Goal: Information Seeking & Learning: Learn about a topic

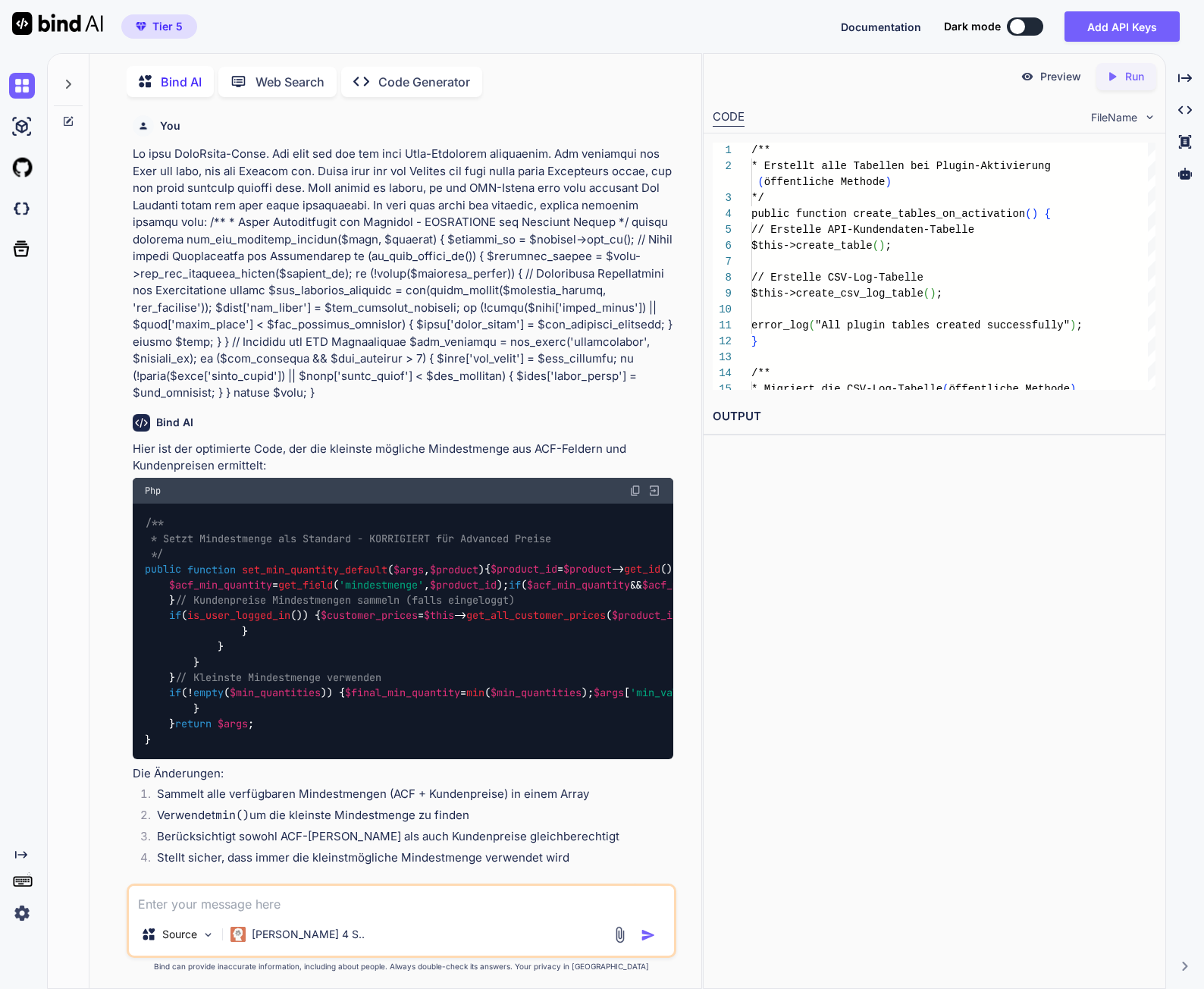
scroll to position [297185, 0]
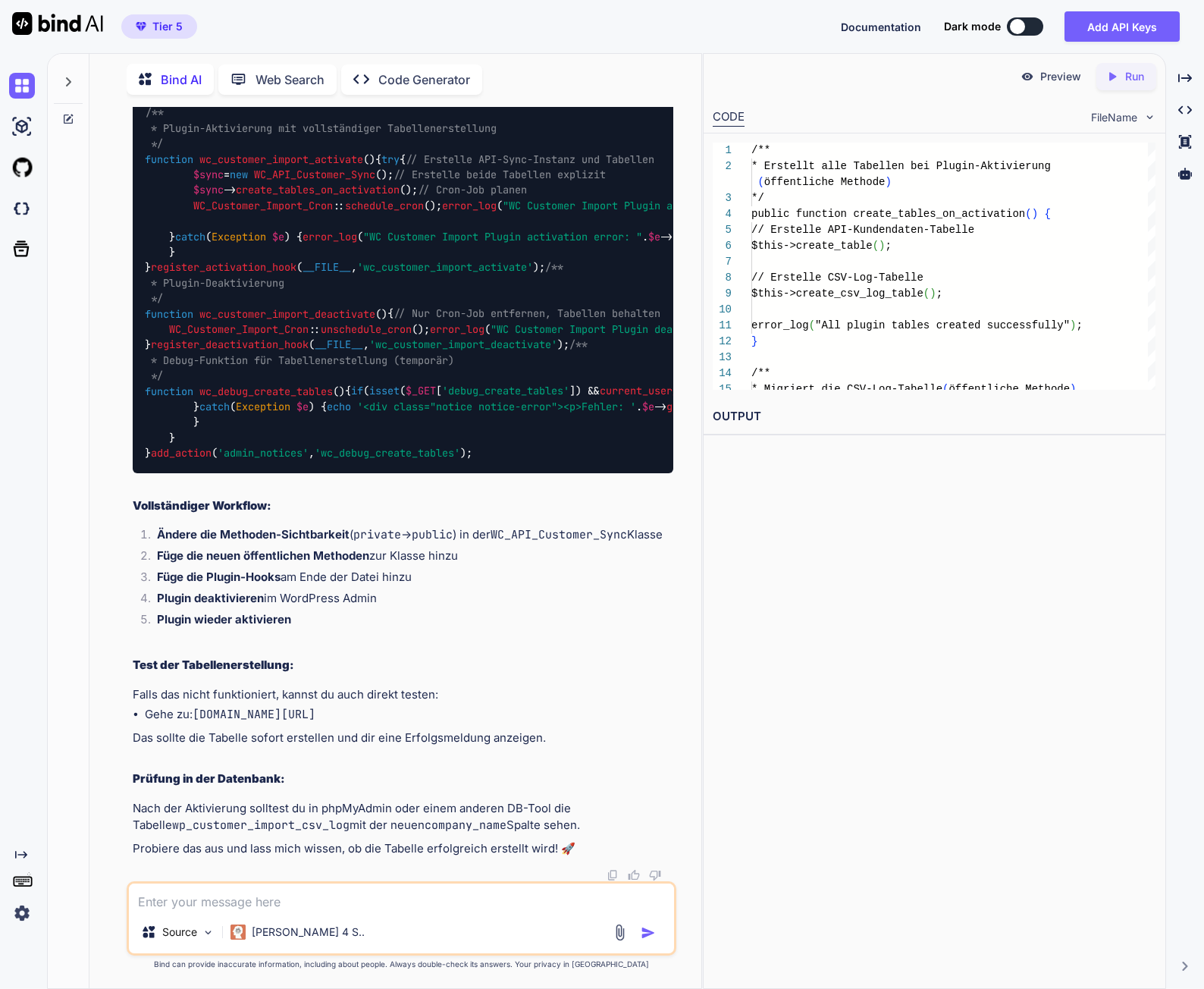
click at [185, 908] on textarea at bounding box center [401, 896] width 546 height 28
paste textarea "[[DATE] 06:50:48 UTC] WordPress database error Duplicate entry [EMAIL_ADDRESS][…"
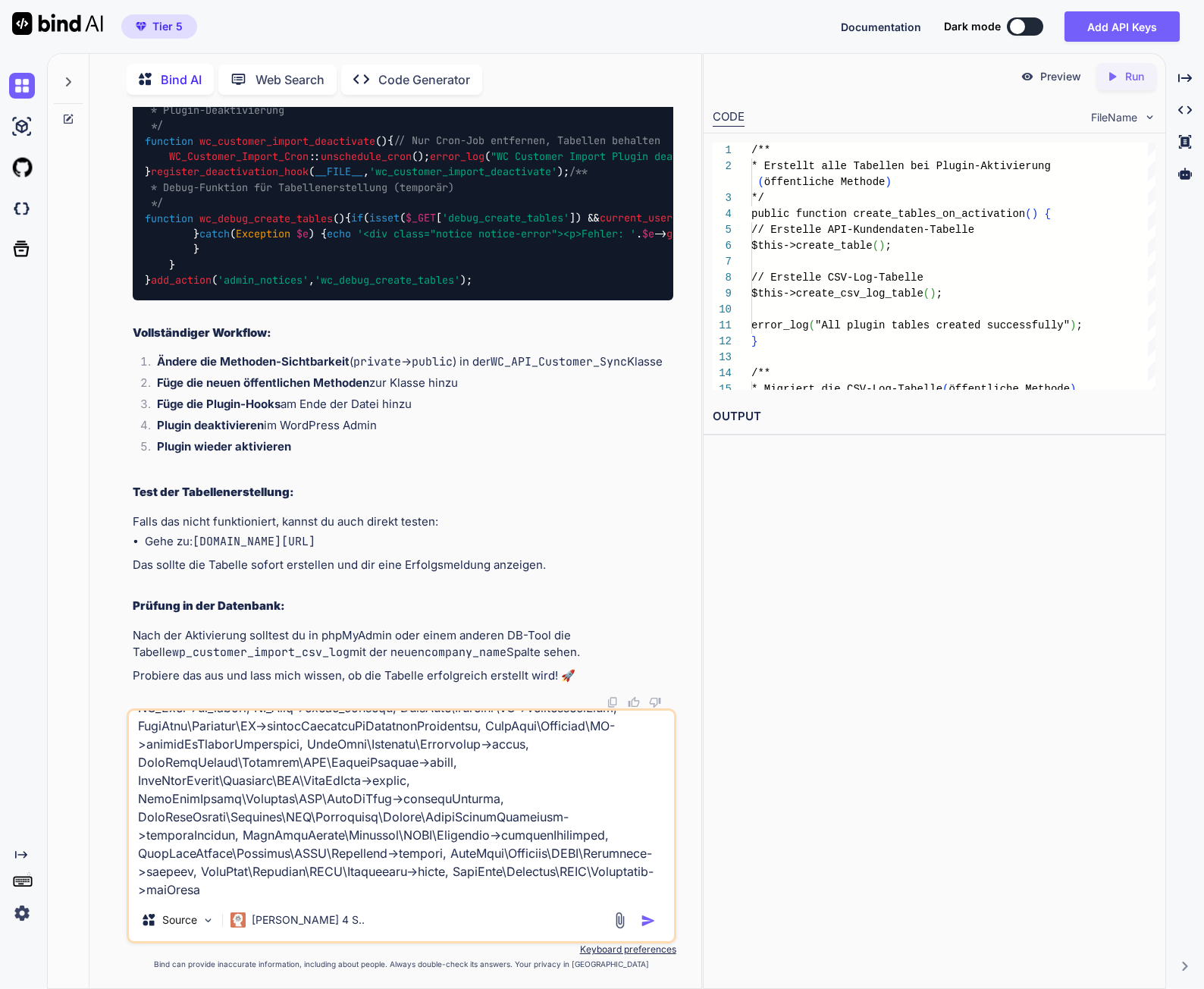
scroll to position [0, 0]
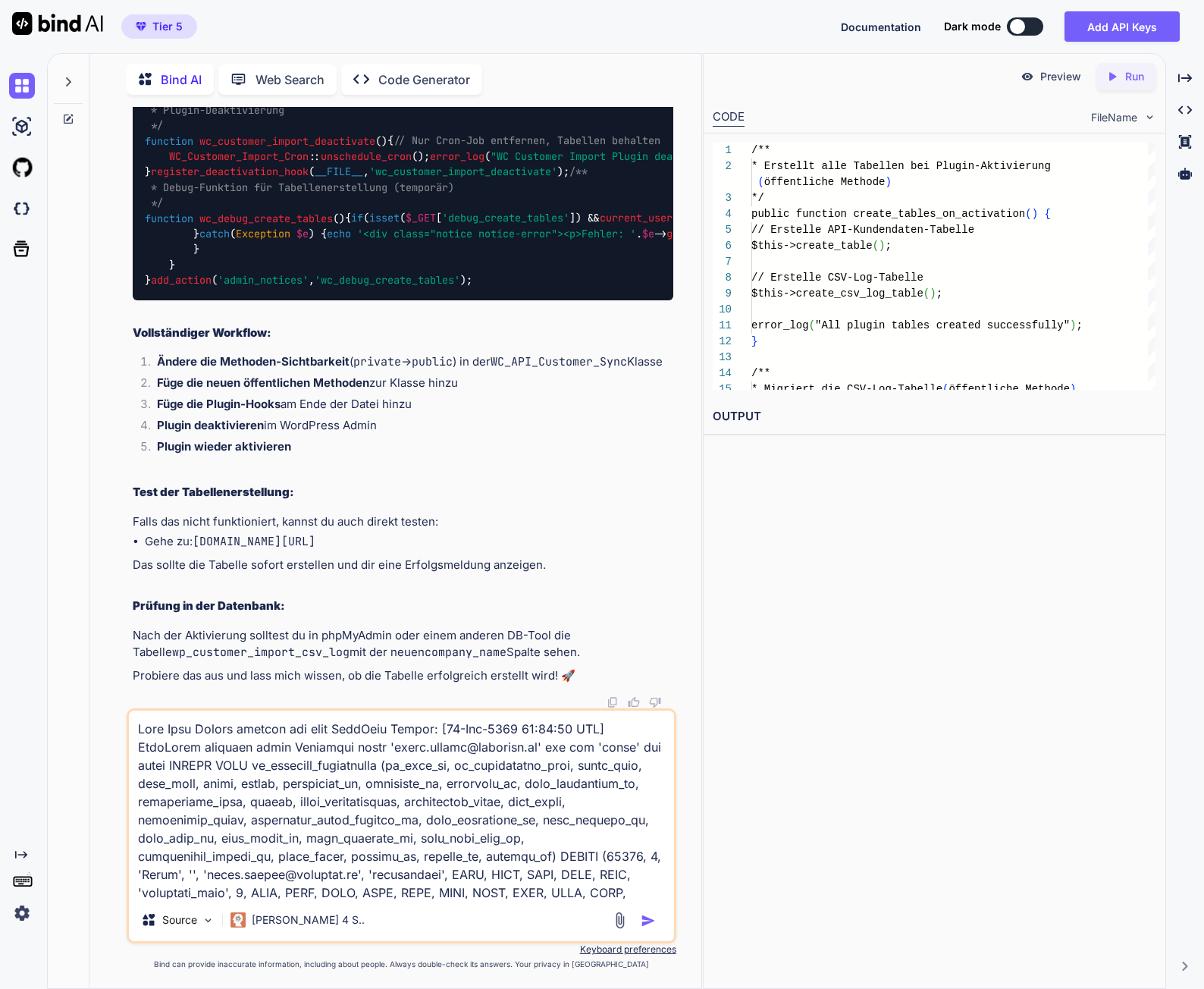
click at [482, 850] on textarea at bounding box center [401, 804] width 546 height 188
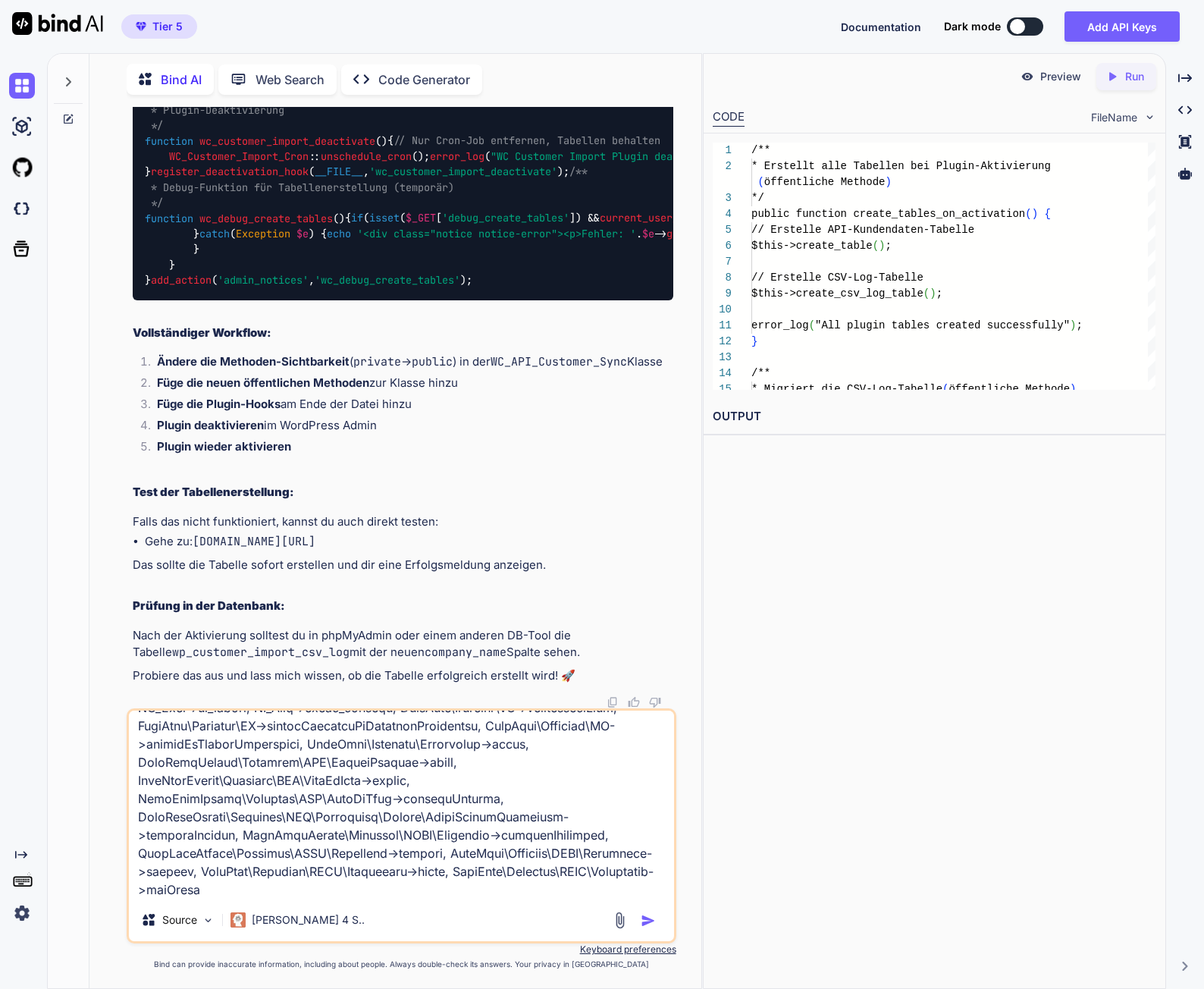
click at [363, 893] on textarea at bounding box center [401, 804] width 546 height 188
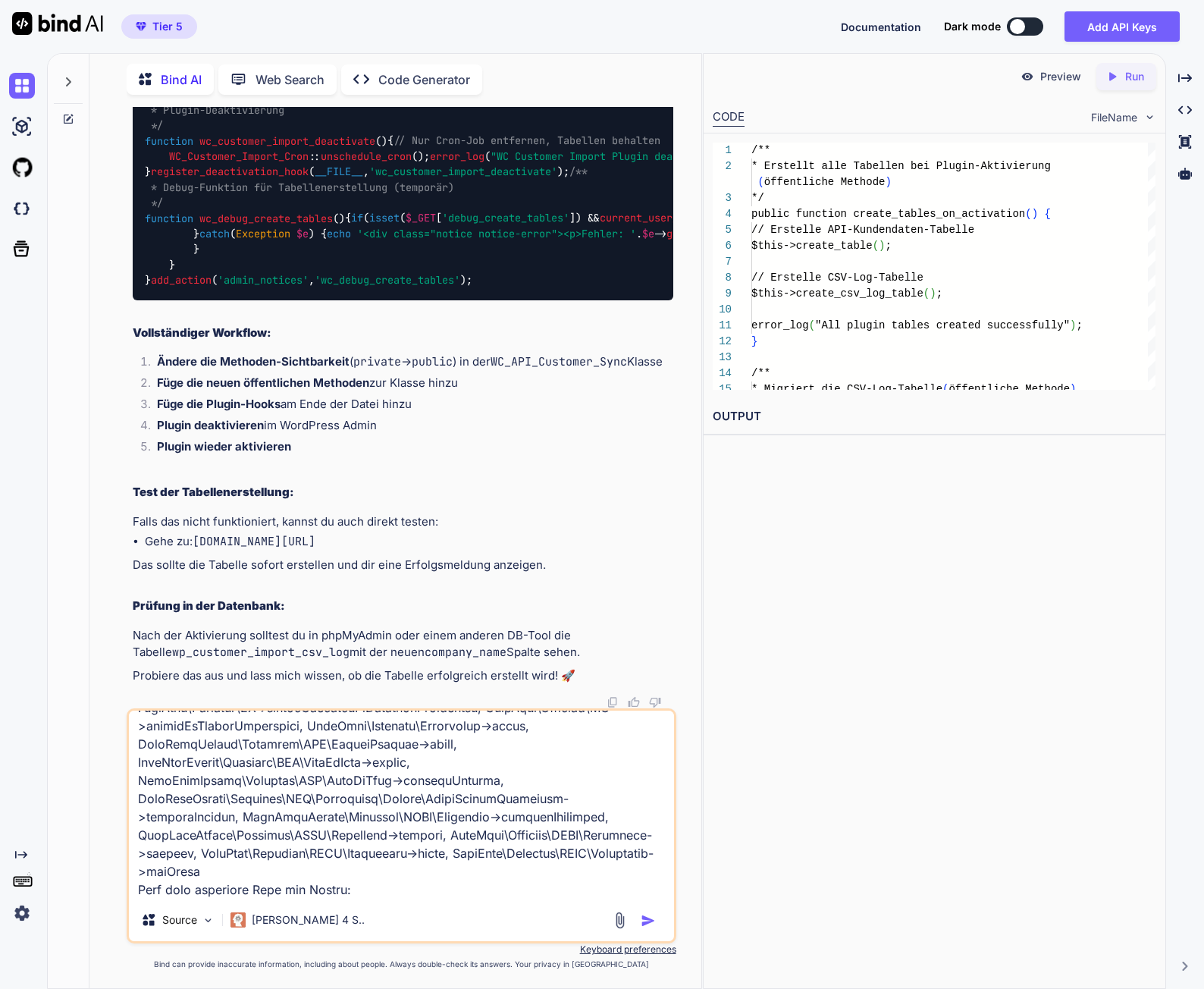
paste textarea "<?lor /** * Ipsumd Sita: ConSectetur - Adipiscingel sed DOE-Tempor * Incidi UTL…"
type textarea "Beim Bulk Import bekomme ich noch MailPoet Errors: [[DATE] 06:50:48 UTC] WordPr…"
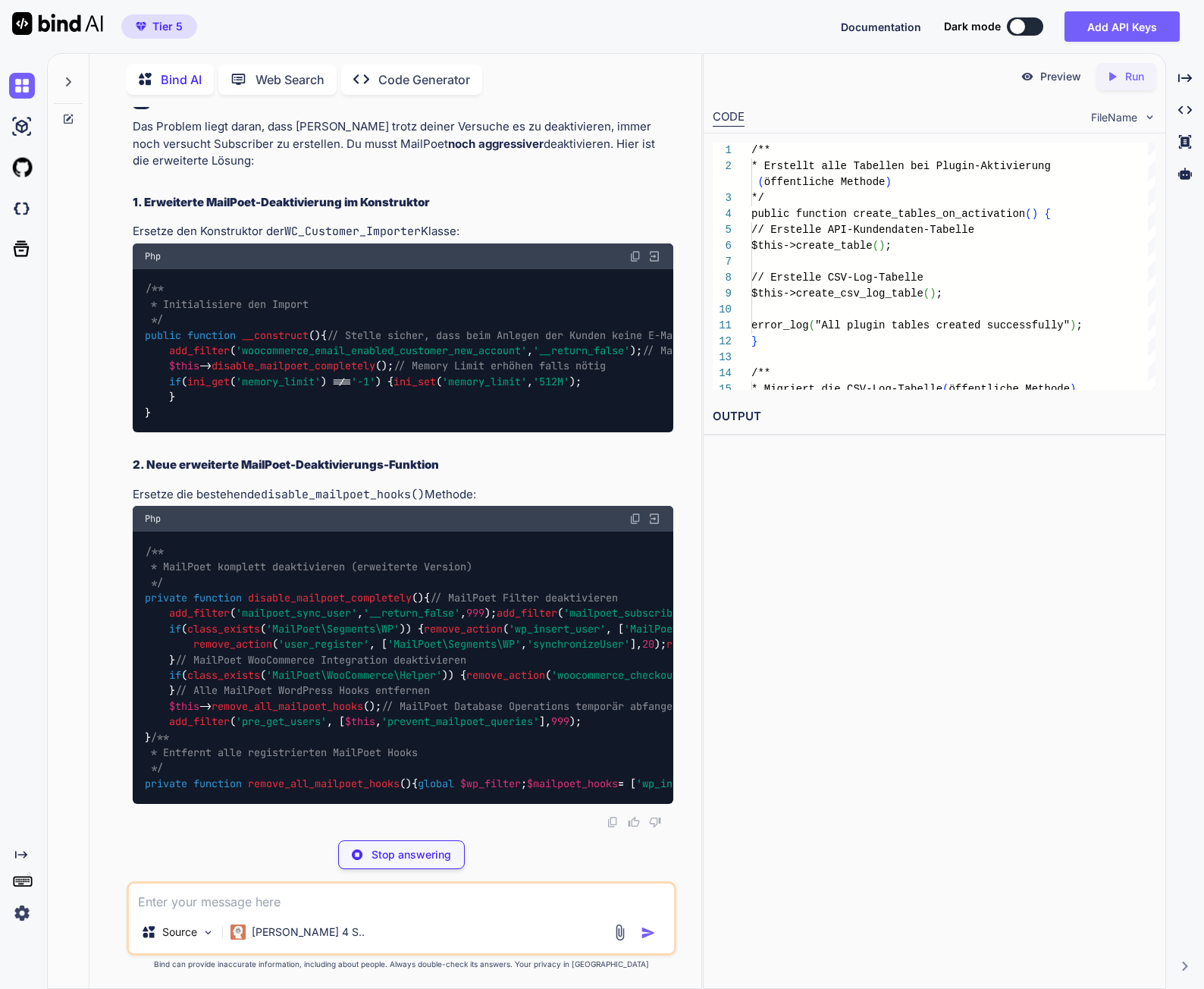
scroll to position [311367, 0]
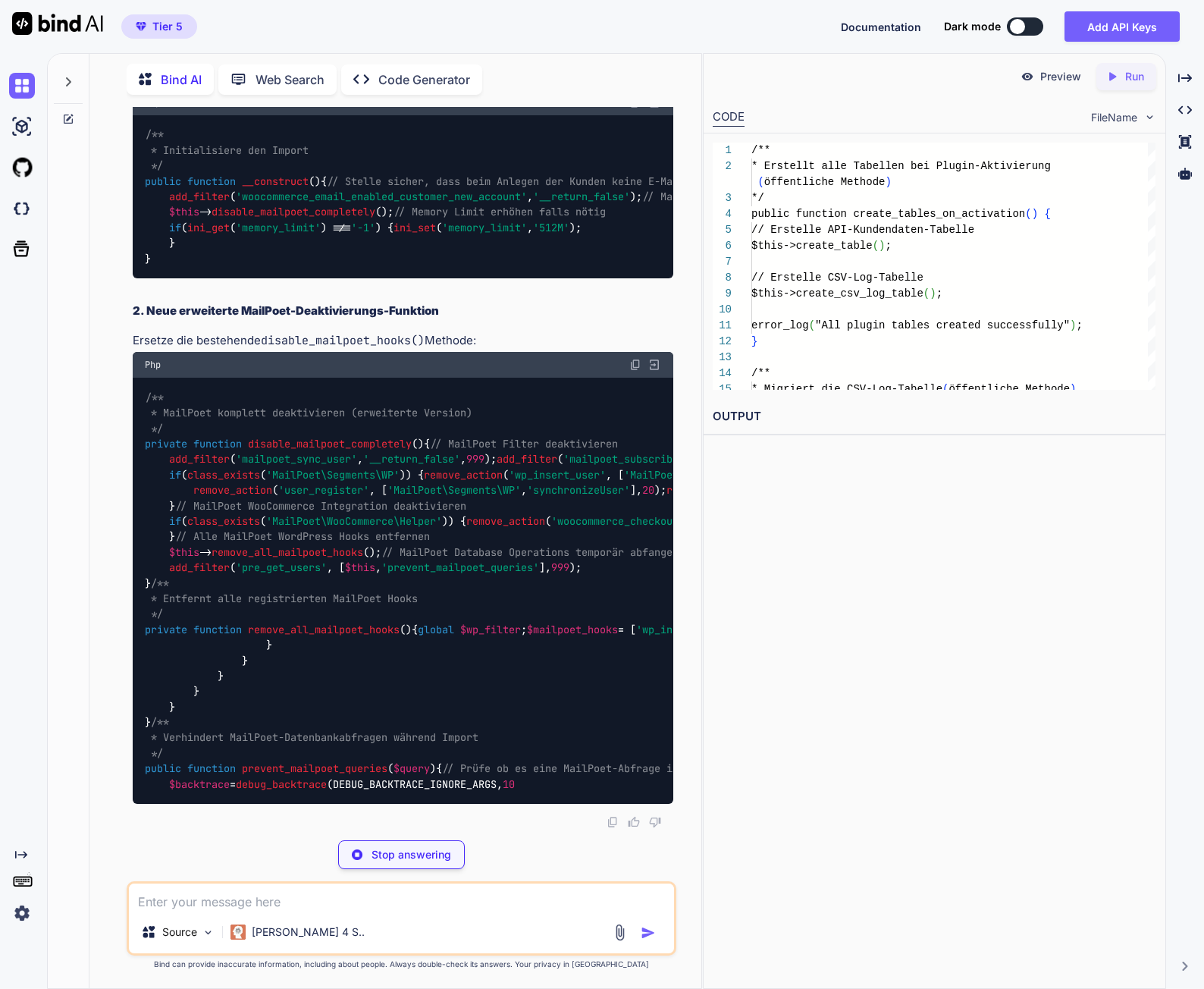
click at [927, 466] on span "'mailpoet_sync_users'" at bounding box center [991, 459] width 127 height 13
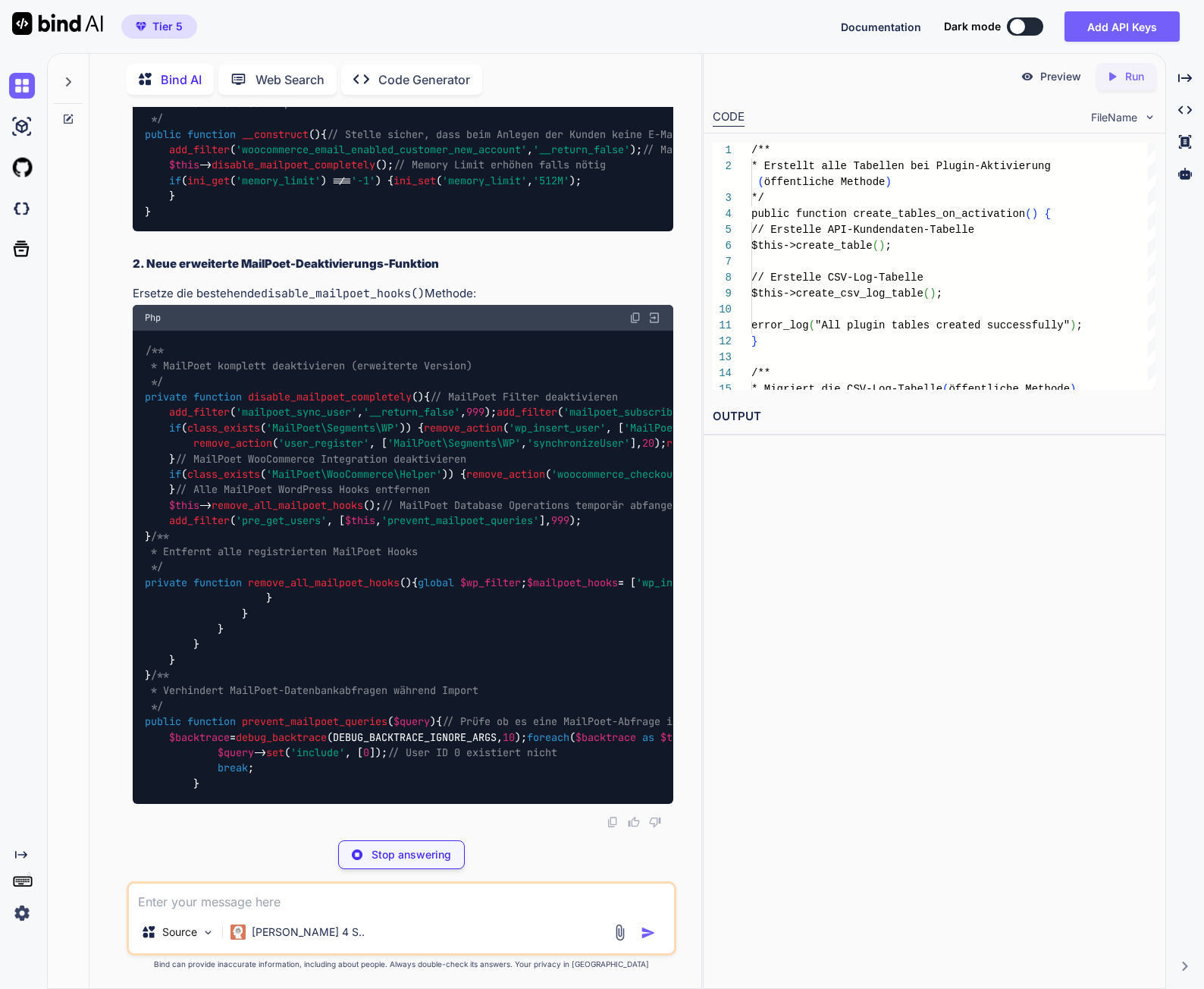
copy span "mailpoet_sync_users"
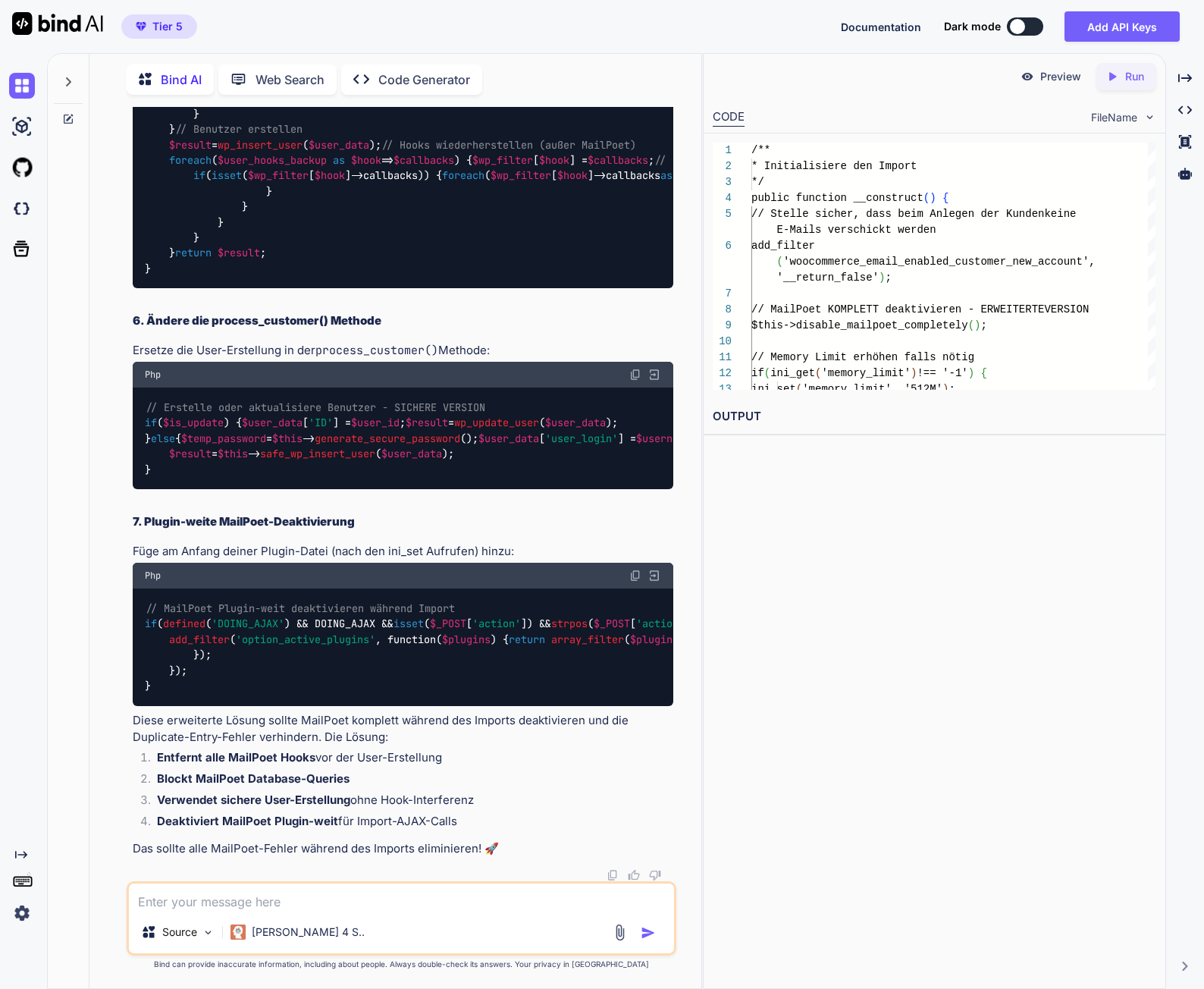
copy span "user_register"
click at [244, 905] on textarea at bounding box center [401, 896] width 546 height 28
paste textarea "[URL][DOMAIN_NAME]"
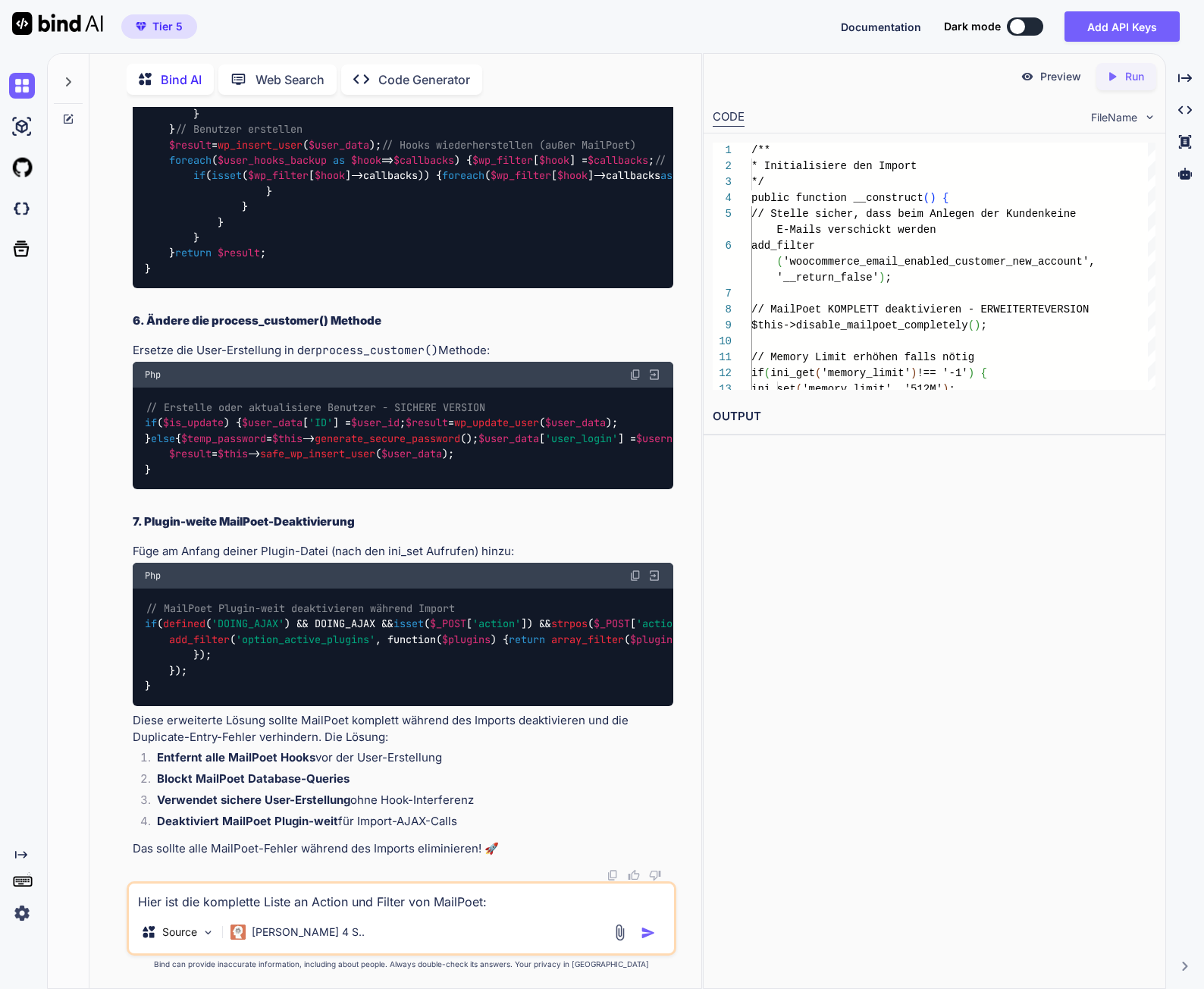
type textarea "Hier ist die komplette Liste an Action und Filter von MailPoet: [URL][DOMAIN_NA…"
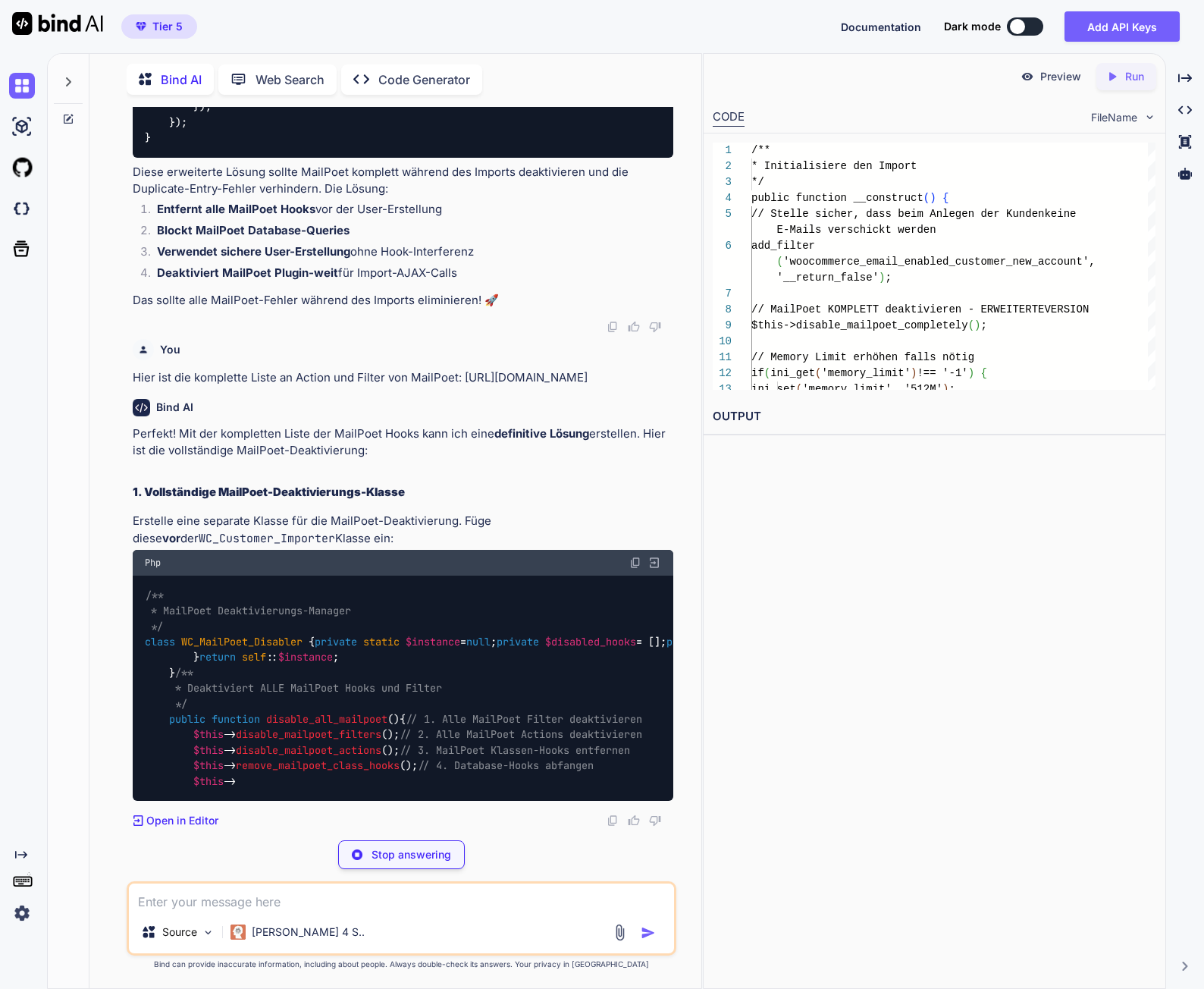
scroll to position [315497, 0]
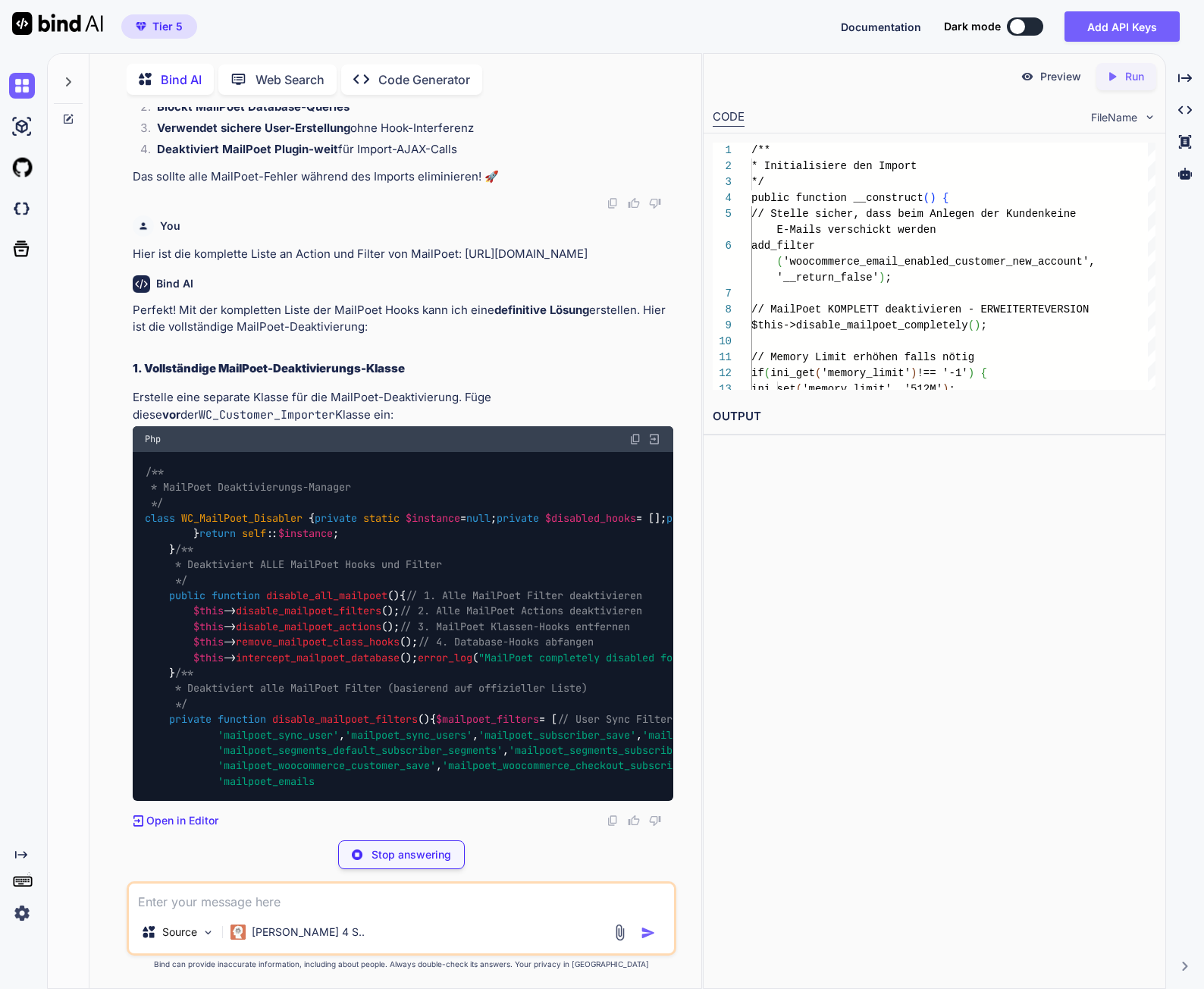
click at [211, 414] on code "WC_Customer_Importer" at bounding box center [267, 414] width 136 height 15
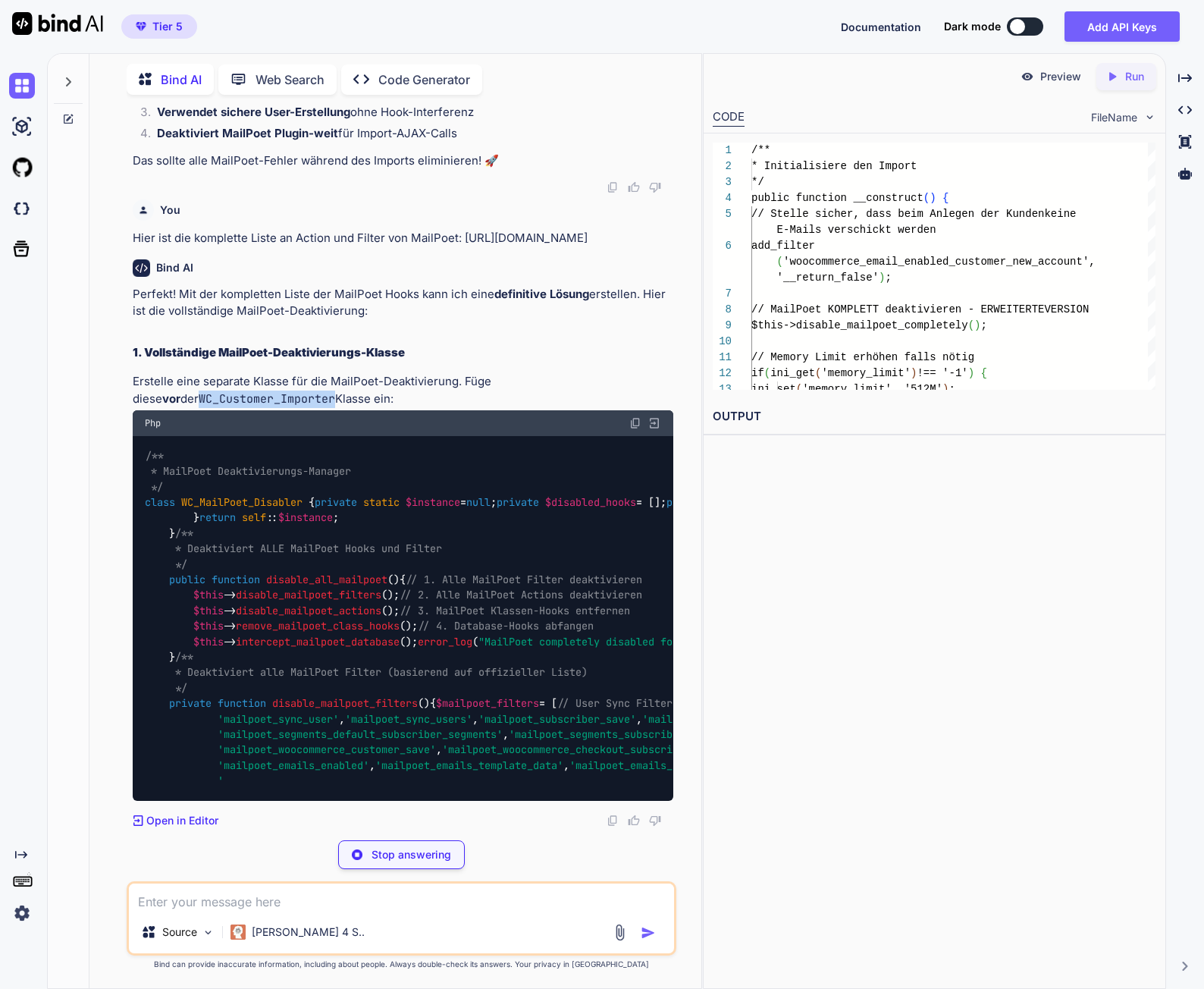
copy code "WC_Customer_Importer"
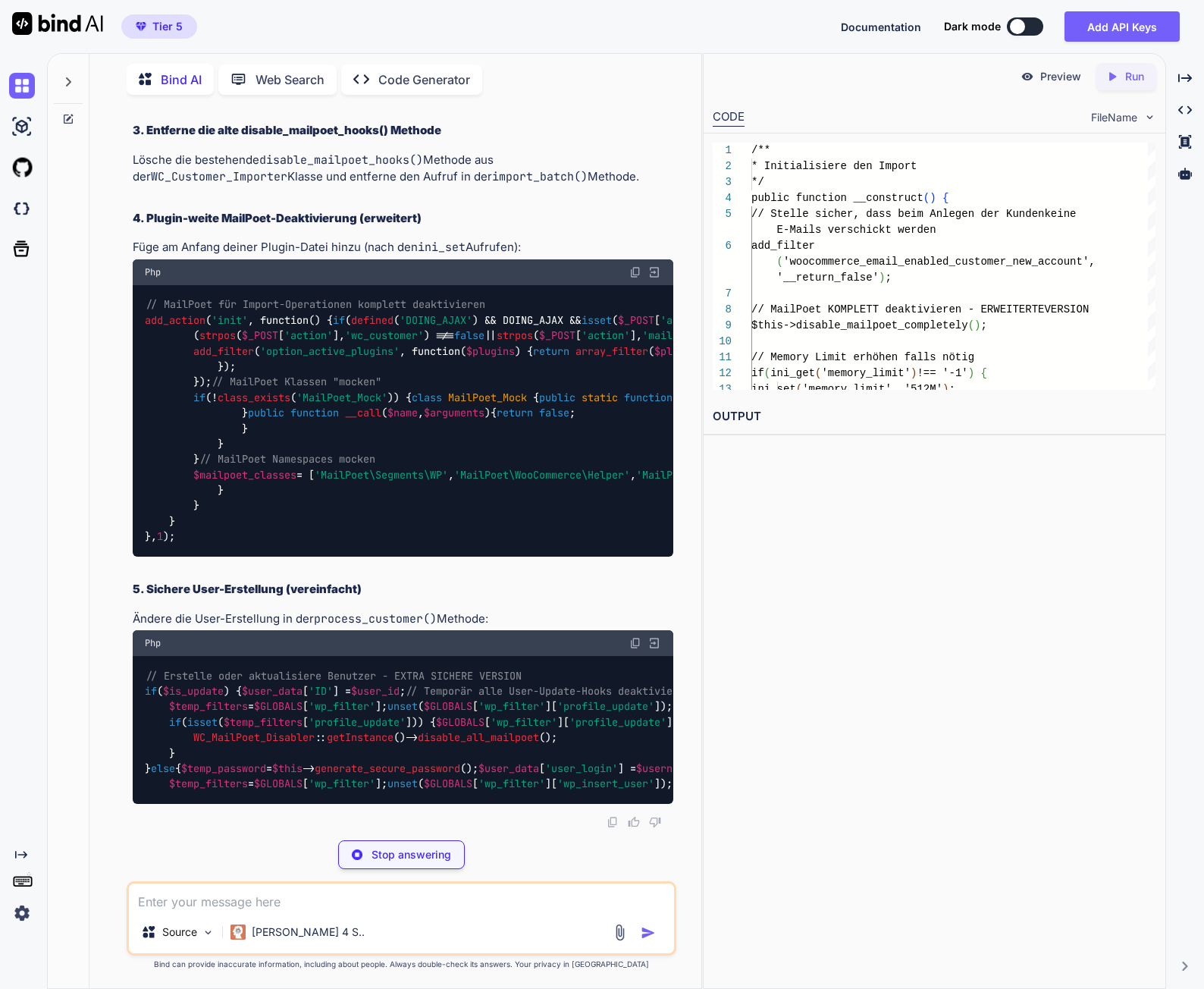
scroll to position [315652, 0]
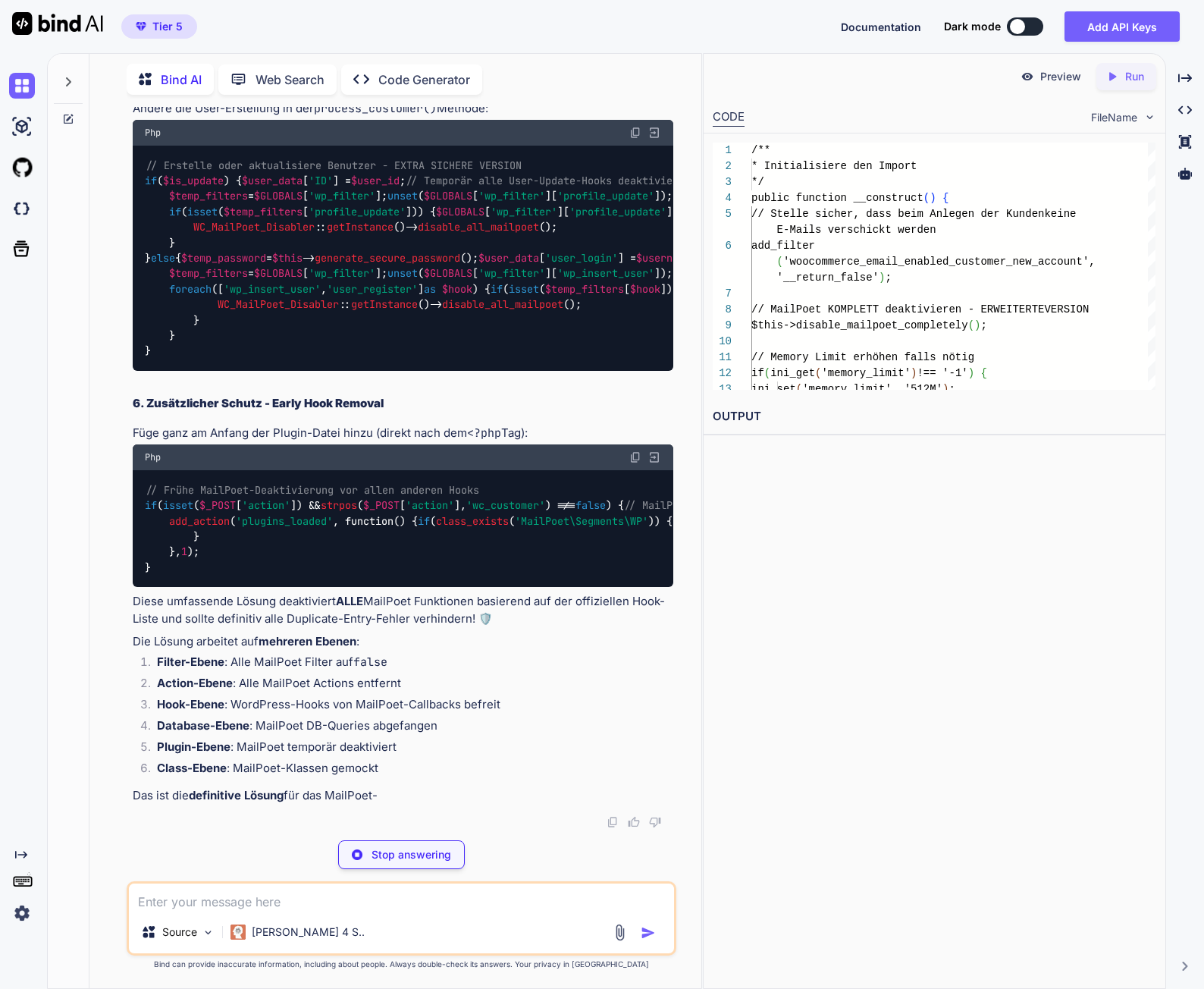
scroll to position [319511, 0]
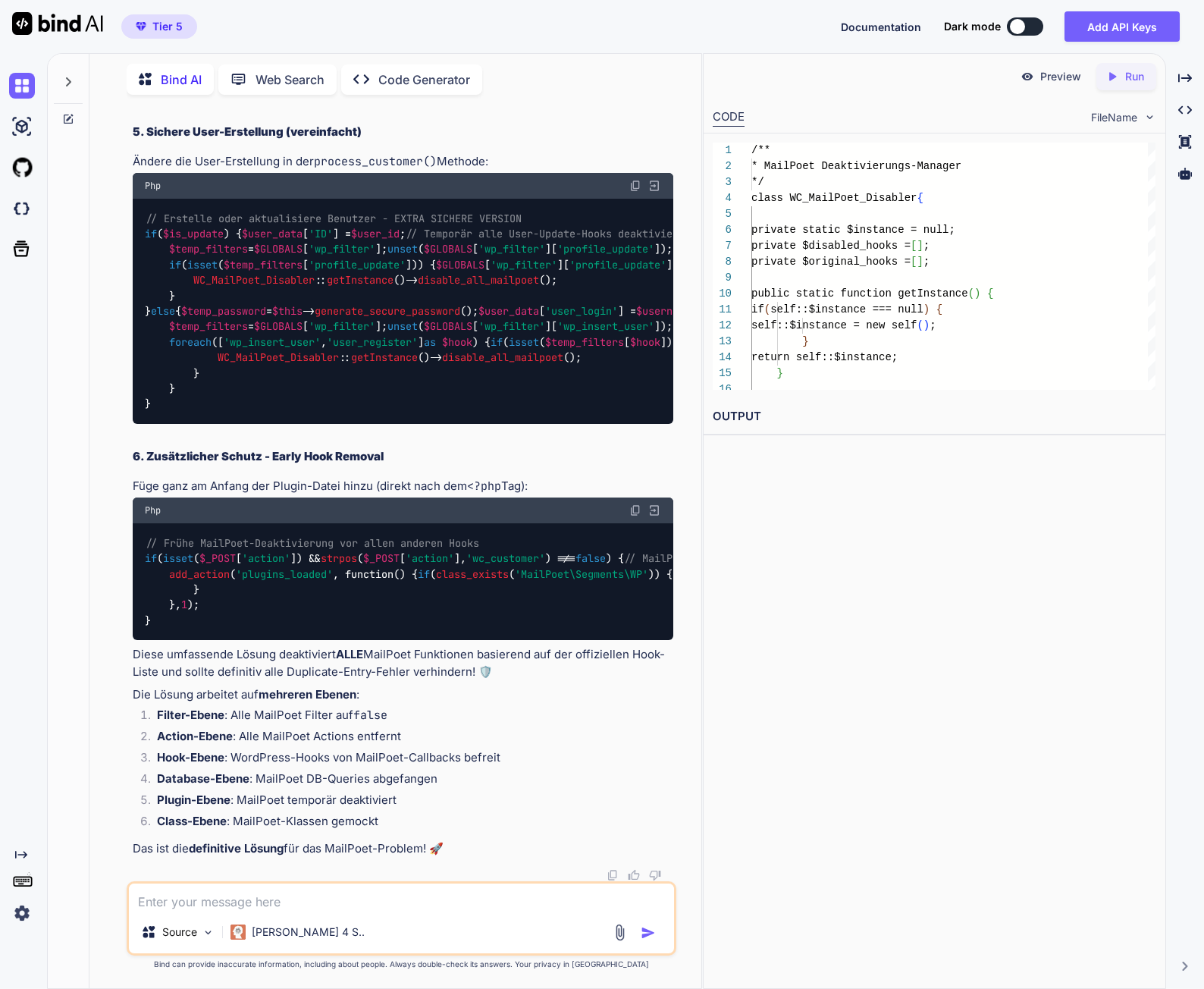
copy code "WC_Customer_Importer"
drag, startPoint x: 543, startPoint y: 601, endPoint x: 168, endPoint y: 595, distance: 375.0
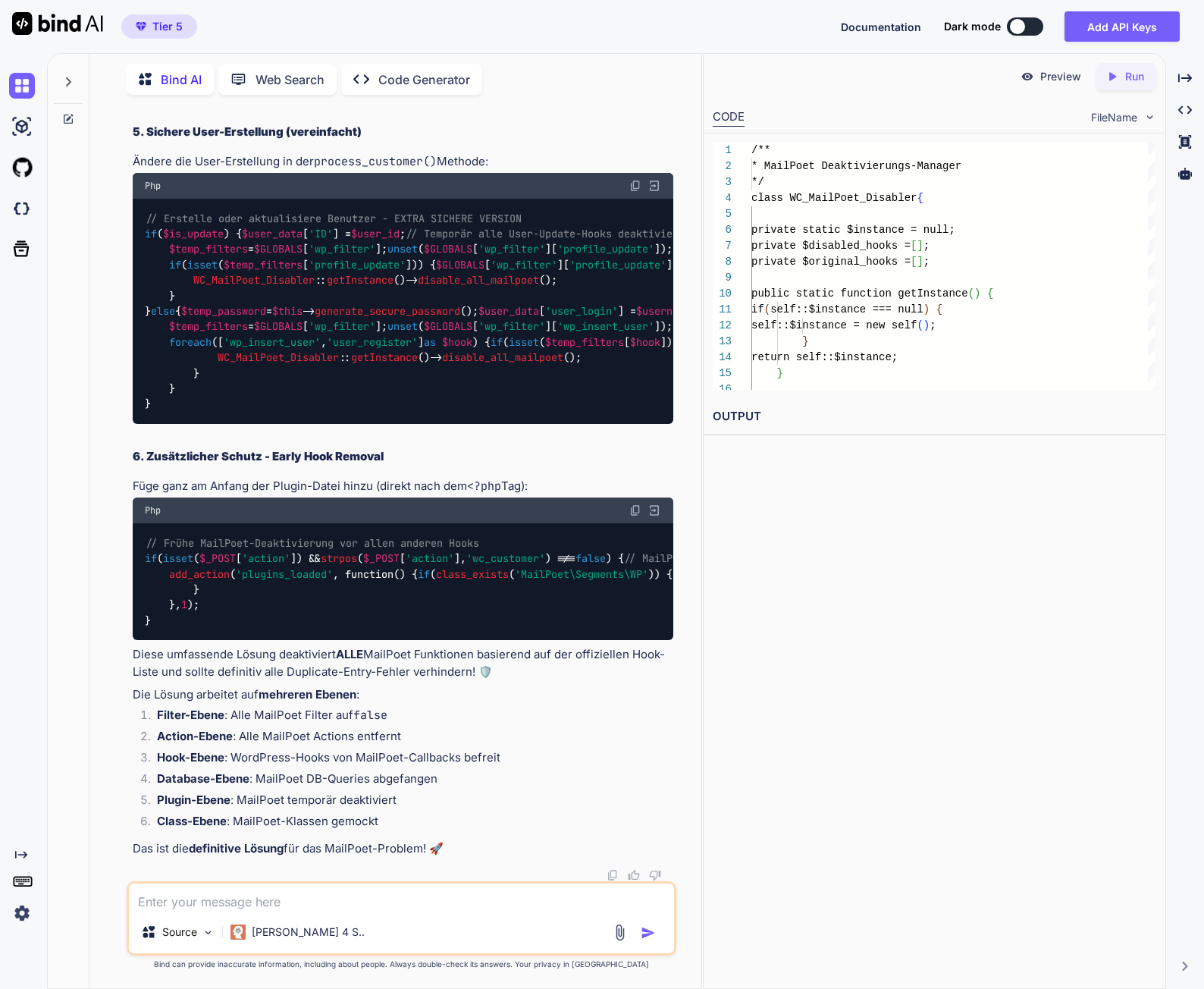
copy code "// MailPoet KOMPLETT deaktivieren mit spezieller Klasse WC_MailPoet_Disabler ::…"
click at [396, 169] on code "process_customer()" at bounding box center [375, 161] width 123 height 15
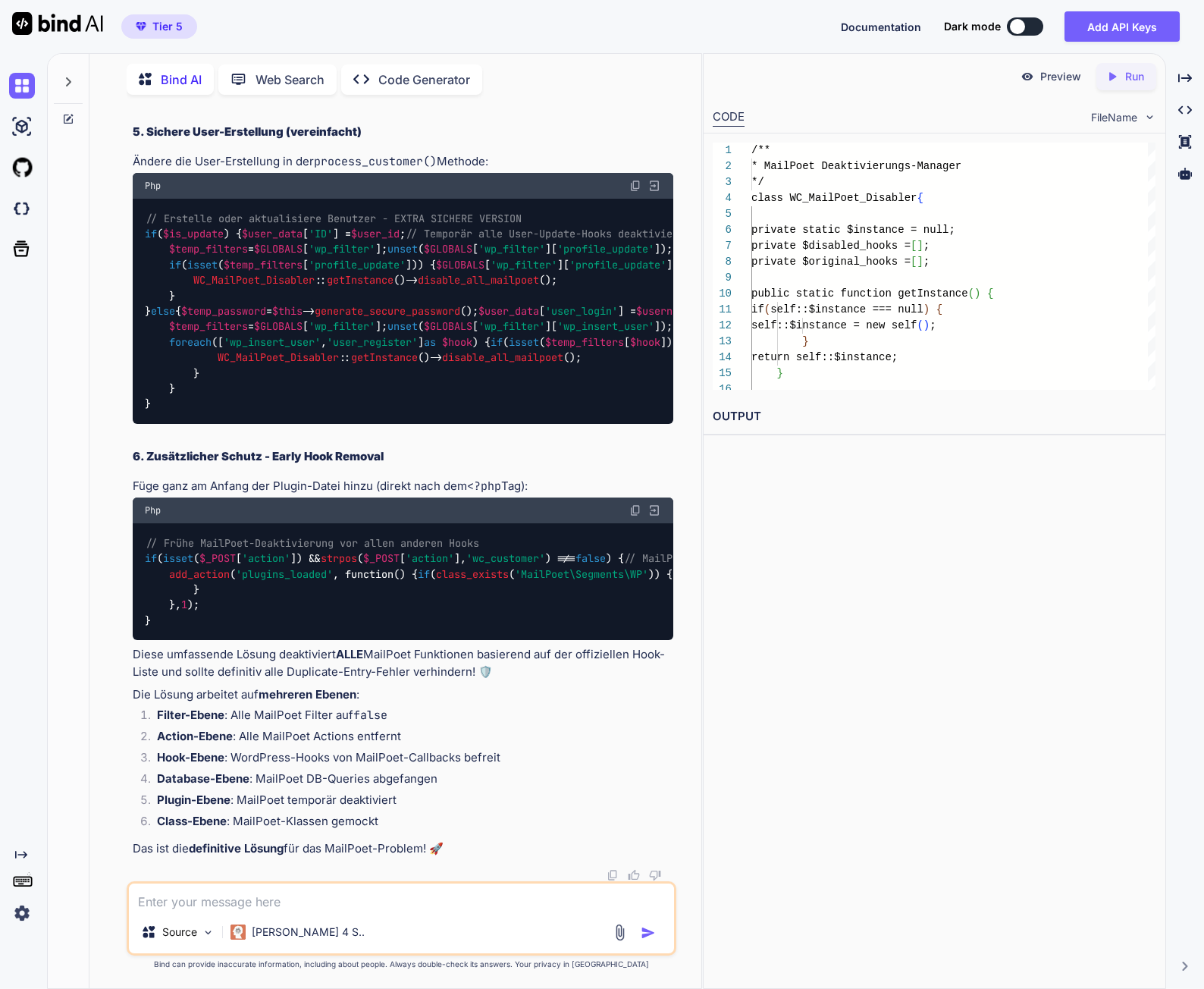
click at [396, 169] on code "process_customer()" at bounding box center [375, 161] width 123 height 15
copy code "process_customer"
